Goal: Obtain resource: Obtain resource

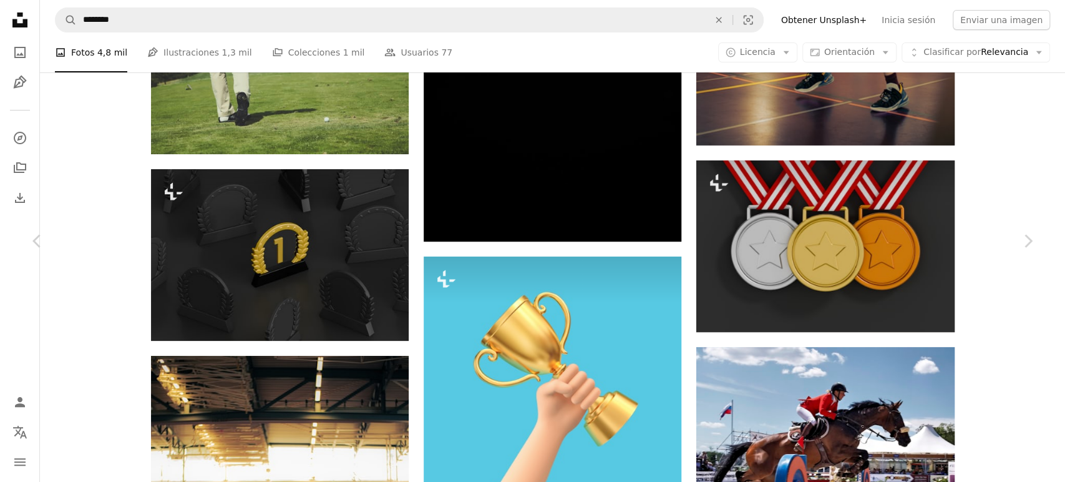
scroll to position [6364, 0]
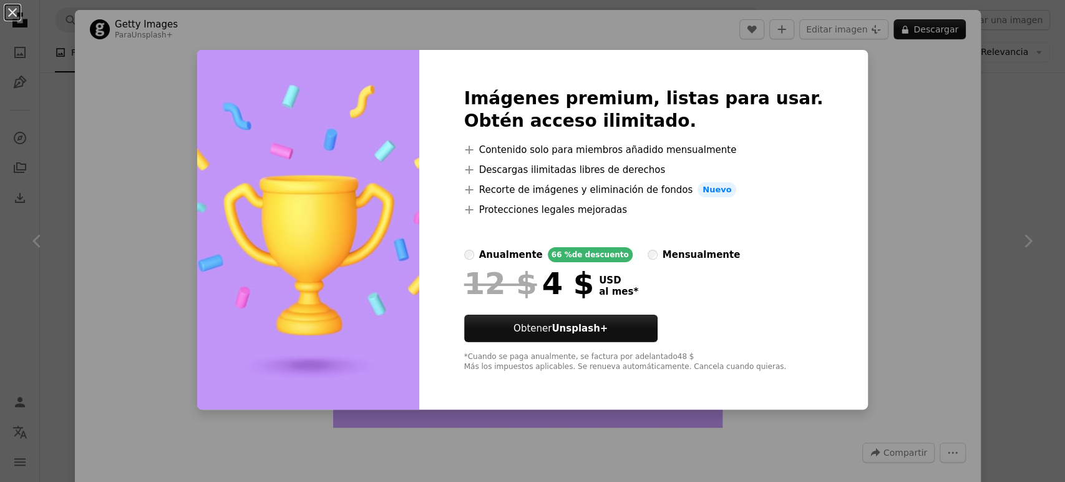
click at [873, 115] on div "An X shape Imágenes premium, listas para usar. Obtén acceso ilimitado. A plus s…" at bounding box center [532, 241] width 1065 height 482
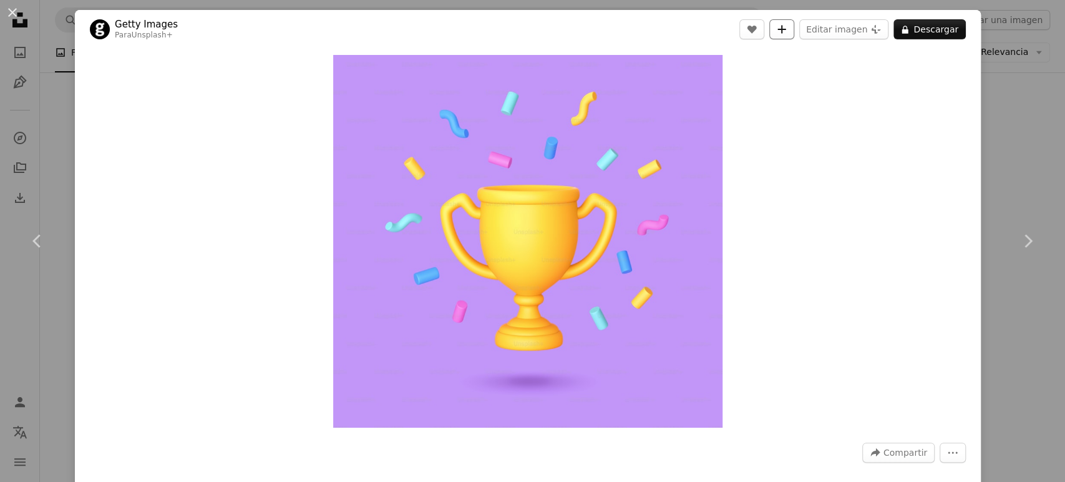
click at [785, 34] on icon "A plus sign" at bounding box center [782, 29] width 10 height 10
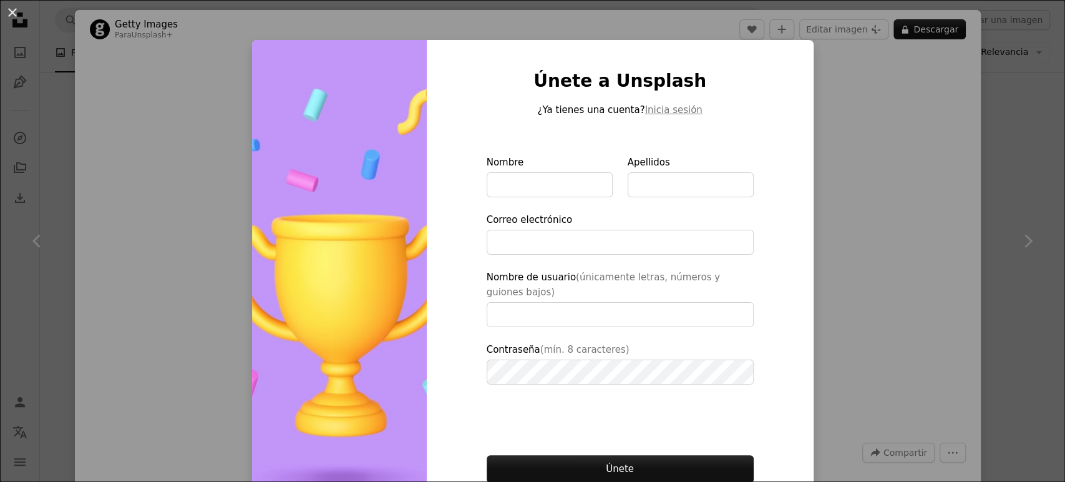
click at [866, 144] on div "An X shape Únete a Unsplash ¿Ya tienes una cuenta? Inicia sesión Nombre Apellid…" at bounding box center [532, 241] width 1065 height 482
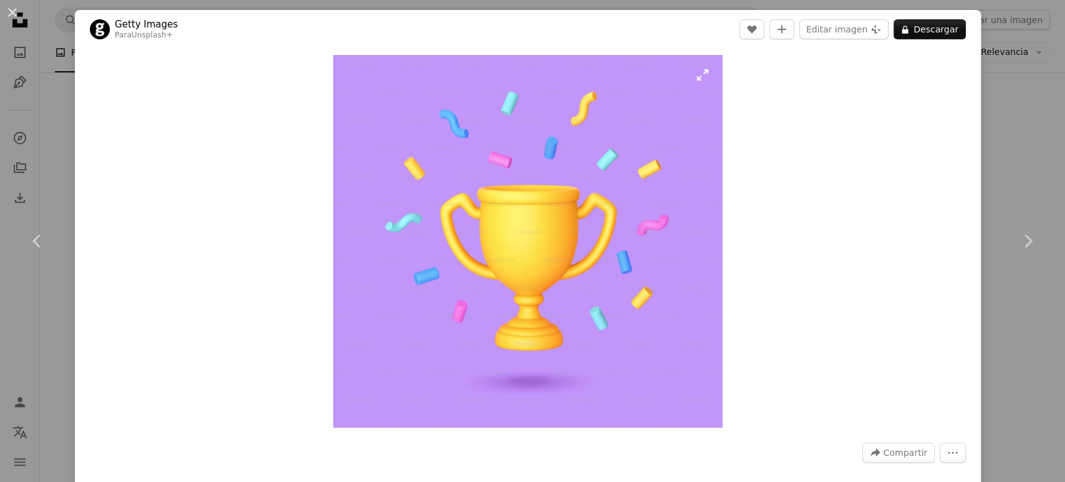
drag, startPoint x: 593, startPoint y: 174, endPoint x: 475, endPoint y: 192, distance: 119.3
click at [475, 192] on img "Ampliar en esta imagen" at bounding box center [528, 241] width 390 height 372
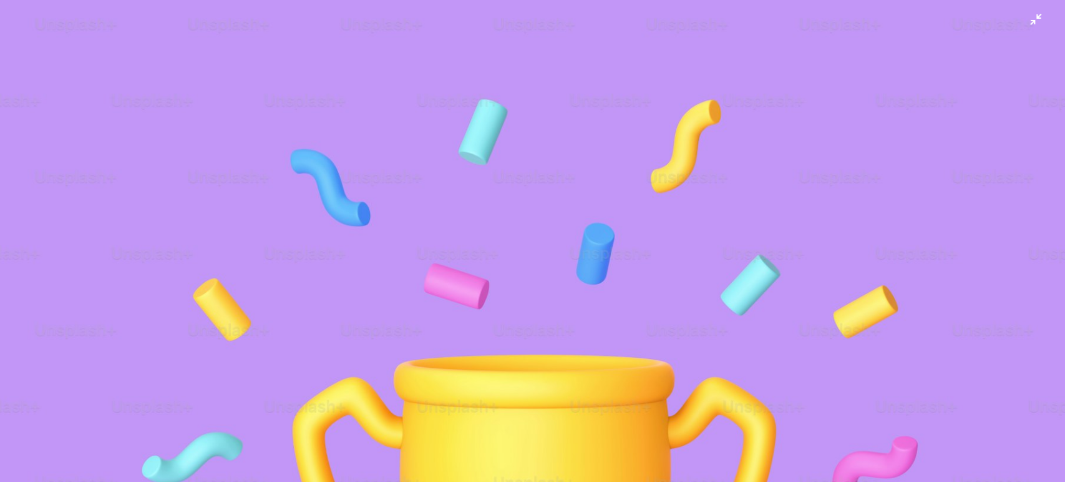
scroll to position [258, 0]
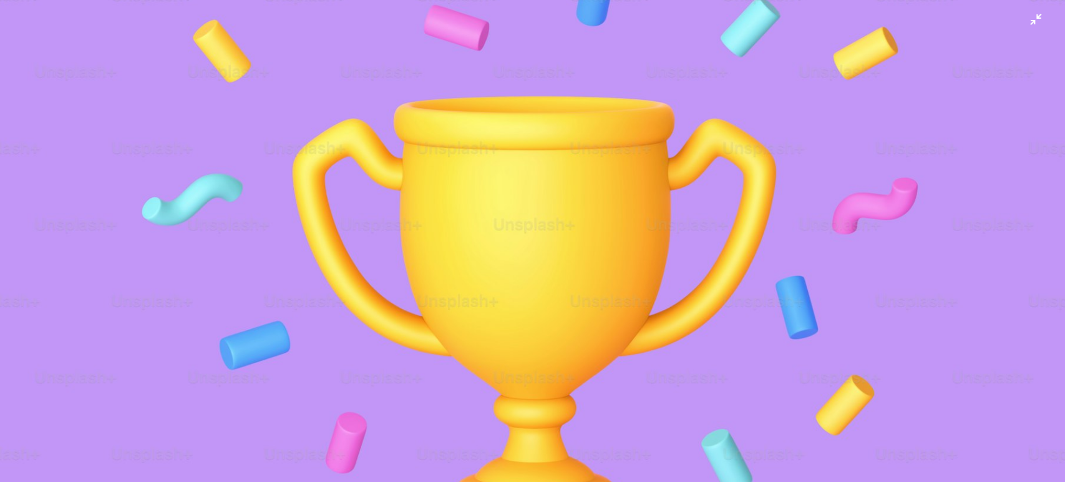
click at [464, 288] on img "Reducir el zoom en esta imagen" at bounding box center [532, 250] width 1066 height 1019
